Goal: Task Accomplishment & Management: Manage account settings

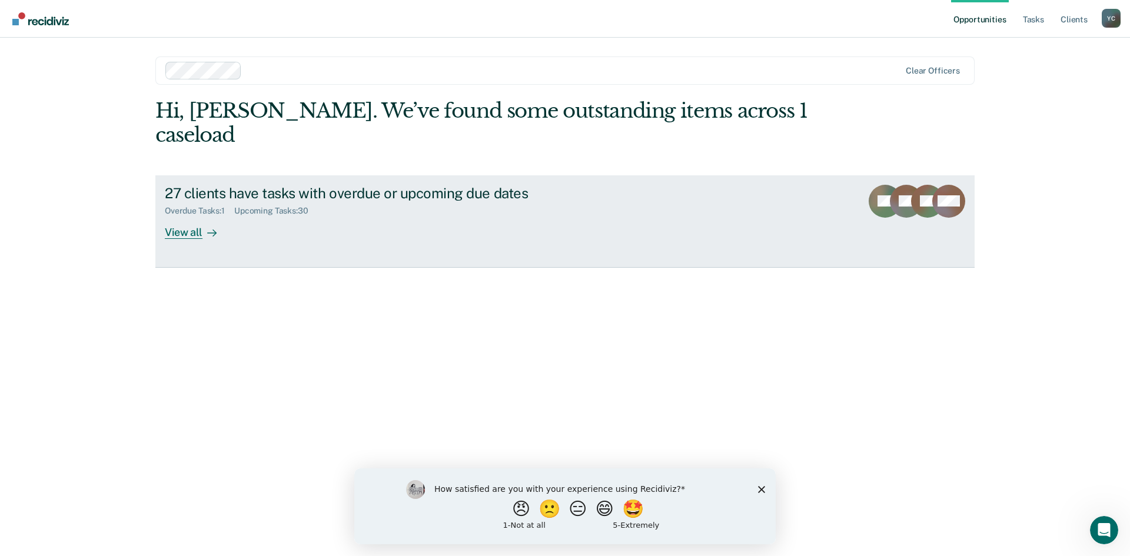
click at [179, 216] on div "View all" at bounding box center [198, 227] width 66 height 23
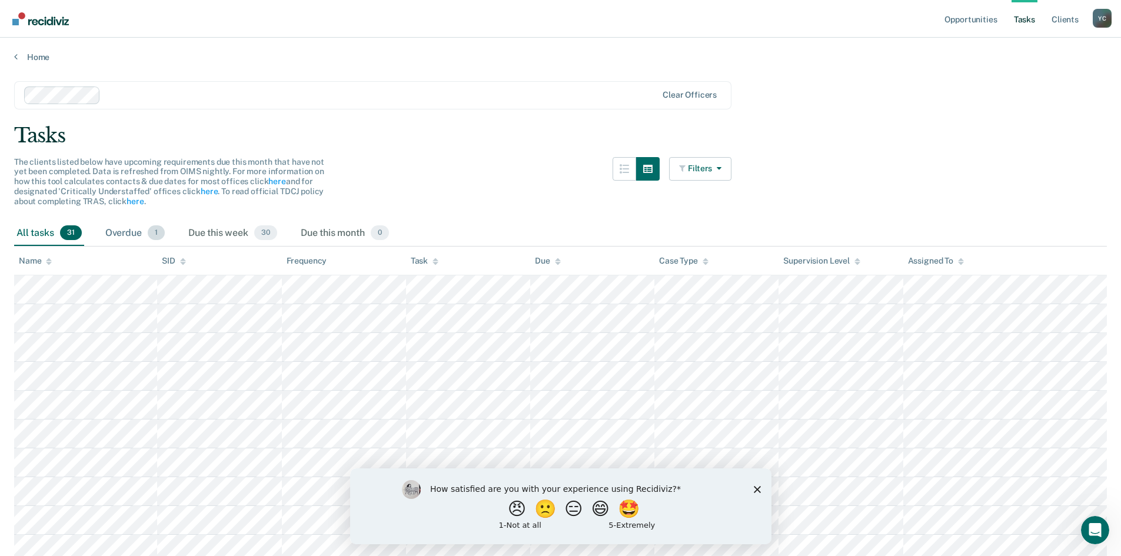
click at [125, 237] on div "Overdue 1" at bounding box center [135, 234] width 64 height 26
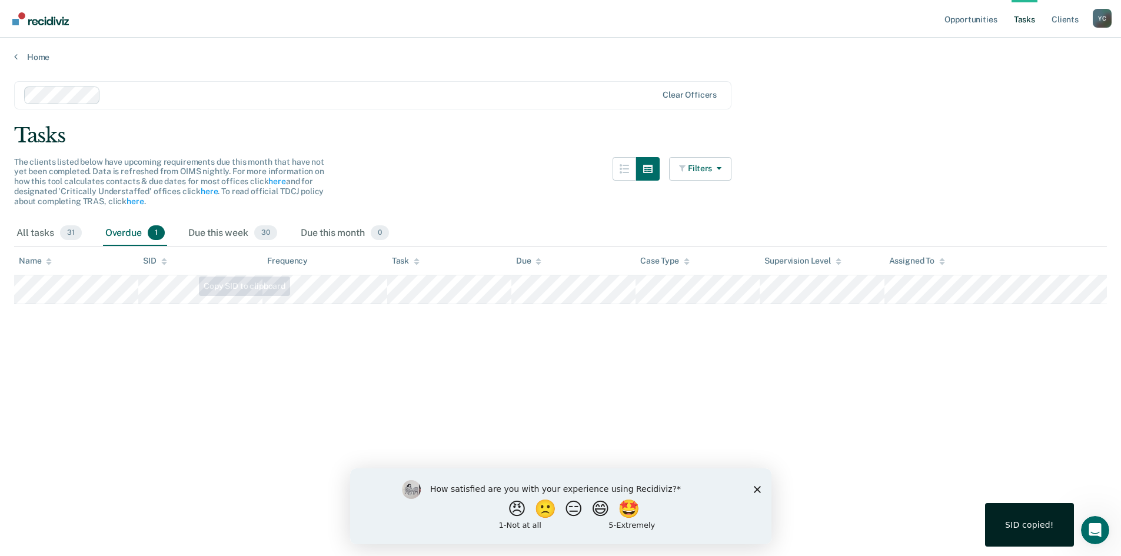
click at [336, 358] on main "Clear officers Tasks The clients listed below have upcoming requirements due th…" at bounding box center [560, 307] width 1121 height 490
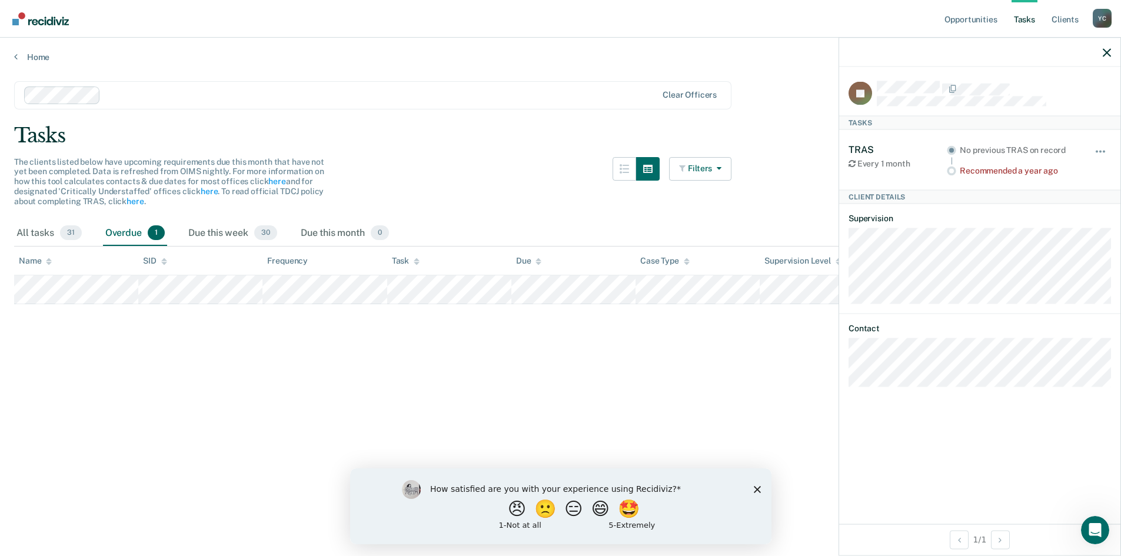
click at [789, 382] on main "Clear officers Tasks The clients listed below have upcoming requirements due th…" at bounding box center [560, 307] width 1121 height 490
click at [1110, 50] on icon "button" at bounding box center [1107, 52] width 8 height 8
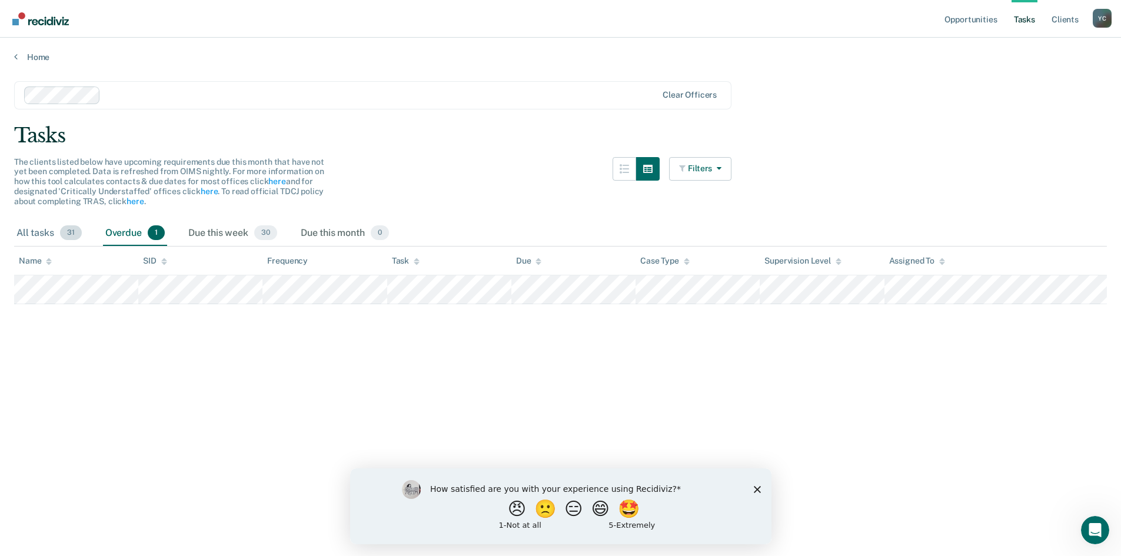
click at [44, 235] on div "All tasks 31" at bounding box center [49, 234] width 70 height 26
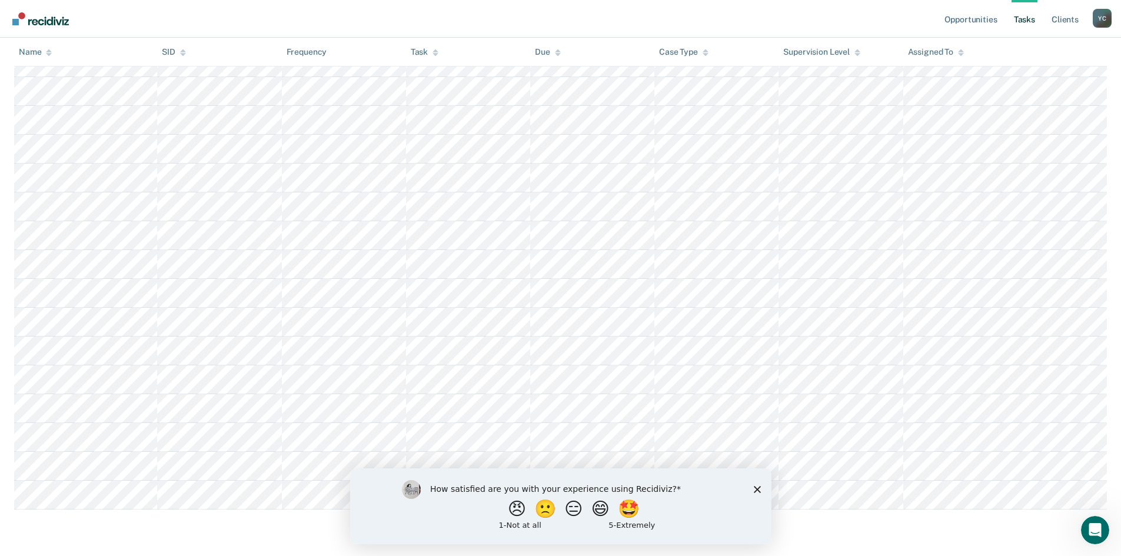
scroll to position [660, 0]
click at [758, 489] on polygon "Close survey" at bounding box center [756, 489] width 7 height 7
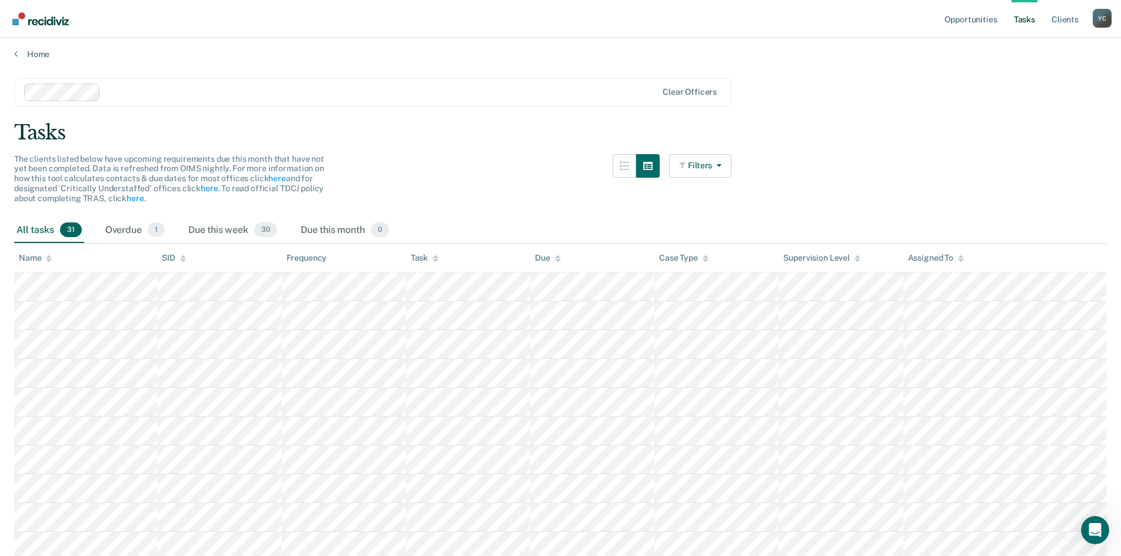
scroll to position [0, 0]
click at [207, 192] on link "here" at bounding box center [209, 191] width 17 height 9
click at [1104, 21] on div "Y C" at bounding box center [1102, 18] width 19 height 19
click at [1028, 75] on link "Log Out" at bounding box center [1055, 77] width 95 height 10
